Goal: Browse casually

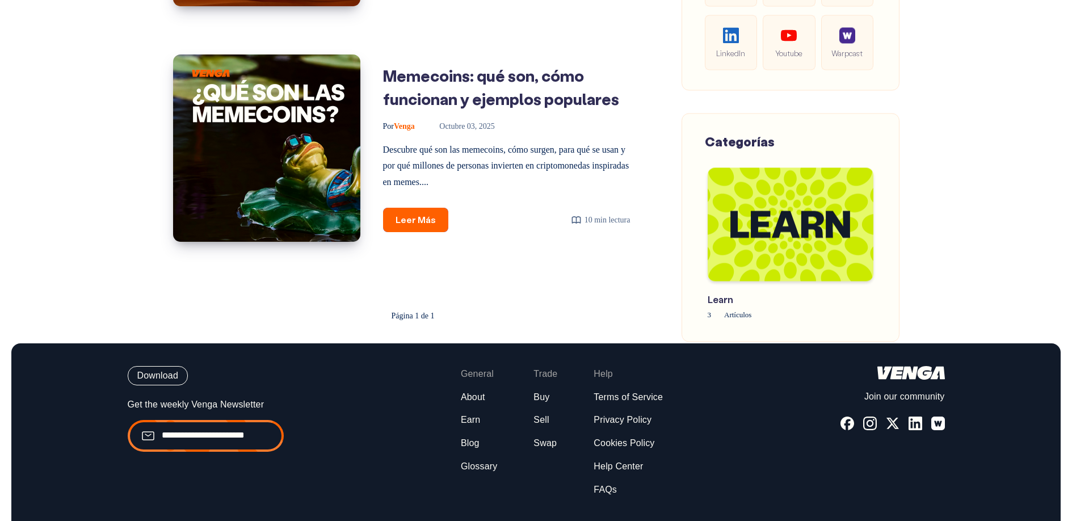
scroll to position [742, 0]
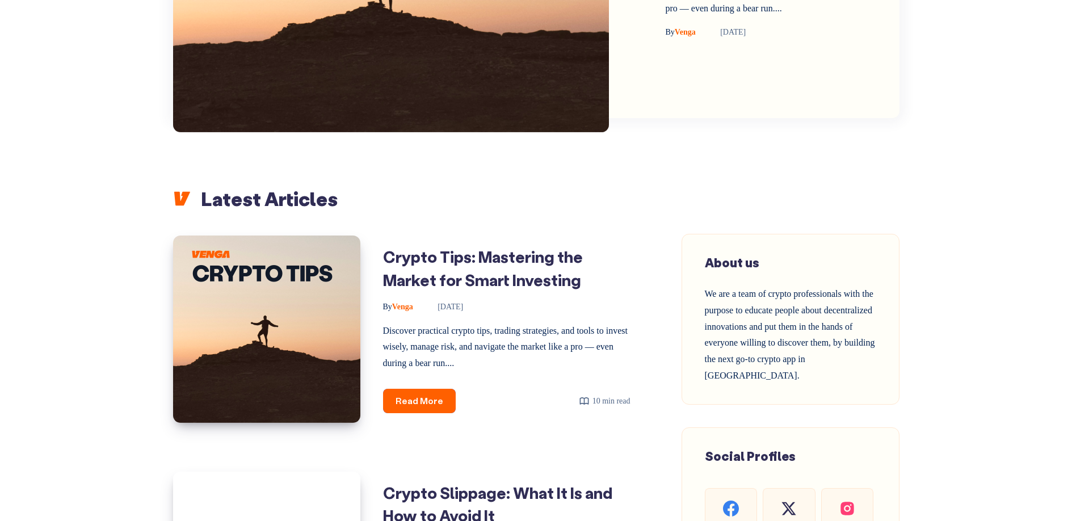
scroll to position [38, 0]
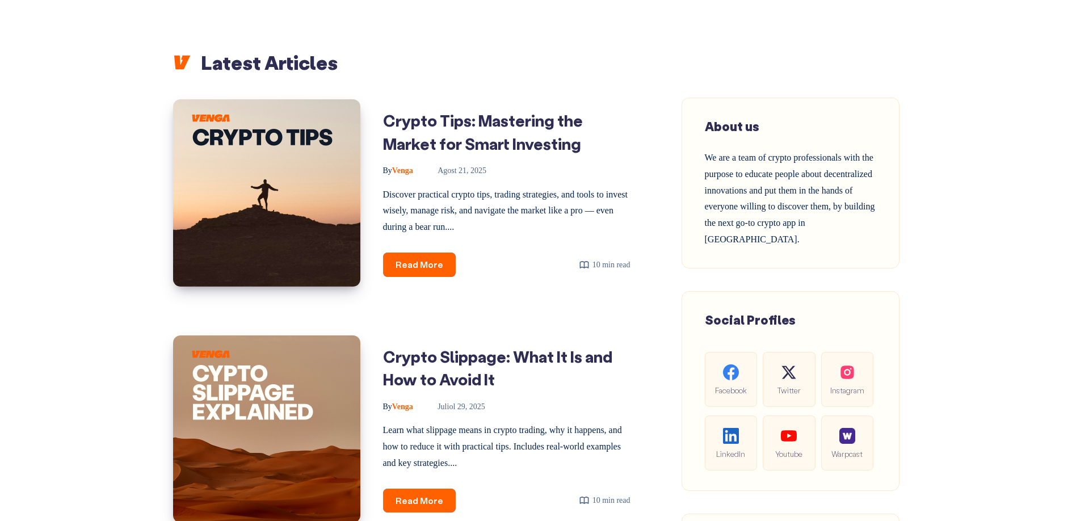
scroll to position [407, 0]
drag, startPoint x: 791, startPoint y: 319, endPoint x: 701, endPoint y: 315, distance: 89.7
click at [701, 315] on div "Social Profiles Facebook Twitter Instagram LinkedIn Youtube Warpcast" at bounding box center [790, 391] width 218 height 200
copy span "Social Profiles"
drag, startPoint x: 795, startPoint y: 231, endPoint x: 788, endPoint y: 232, distance: 7.5
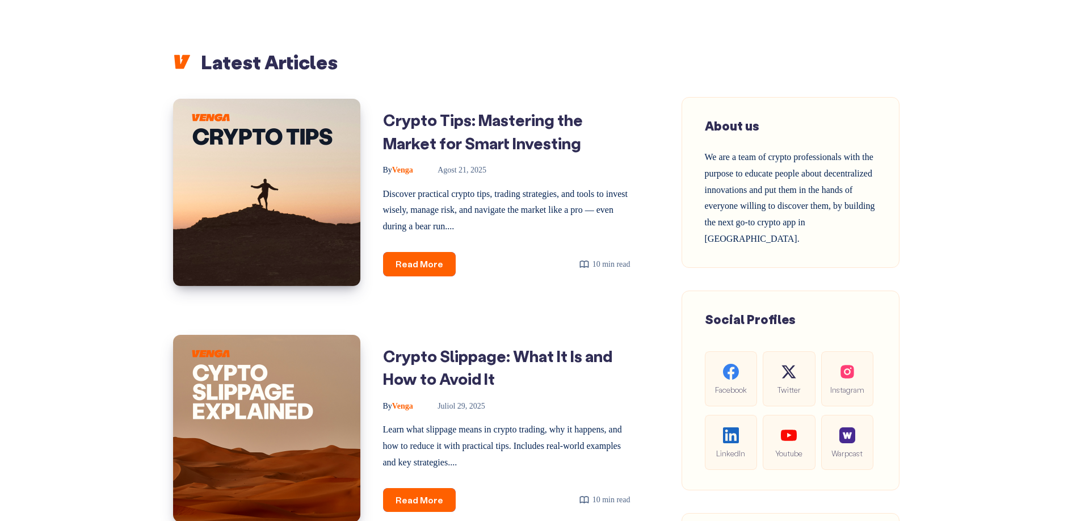
click at [794, 230] on div "About us We are a team of crypto professionals with the purpose to educate peop…" at bounding box center [790, 182] width 171 height 130
click at [785, 235] on div "About us We are a team of crypto professionals with the purpose to educate peop…" at bounding box center [790, 182] width 171 height 130
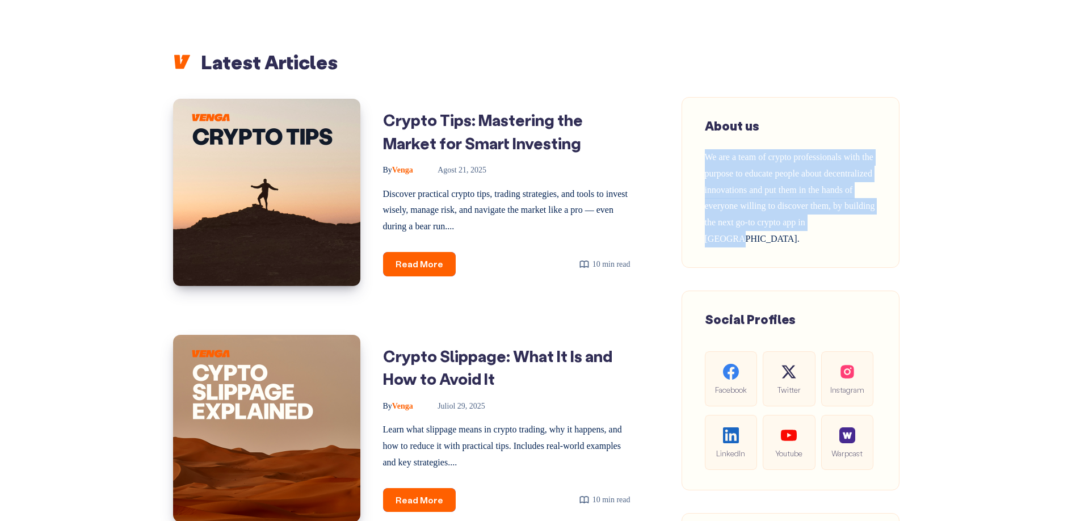
drag, startPoint x: 786, startPoint y: 238, endPoint x: 689, endPoint y: 164, distance: 121.8
click at [690, 163] on div "About us We are a team of crypto professionals with the purpose to educate peop…" at bounding box center [790, 182] width 218 height 171
copy span "We are a team of crypto professionals with the purpose to educate people about …"
click at [873, 239] on div "About us We are a team of crypto professionals with the purpose to educate peop…" at bounding box center [790, 182] width 171 height 130
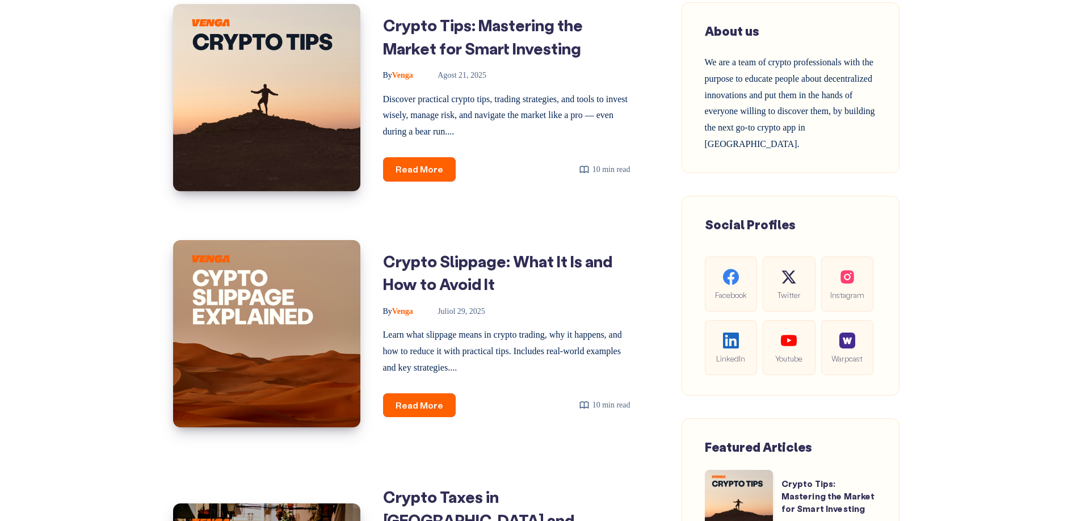
scroll to position [500, 0]
